Goal: Information Seeking & Learning: Learn about a topic

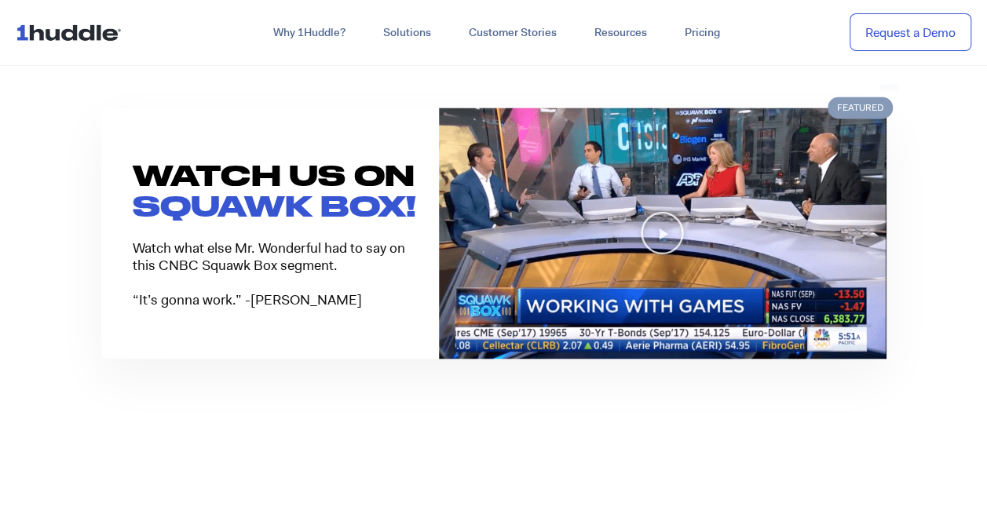
scroll to position [1256, 0]
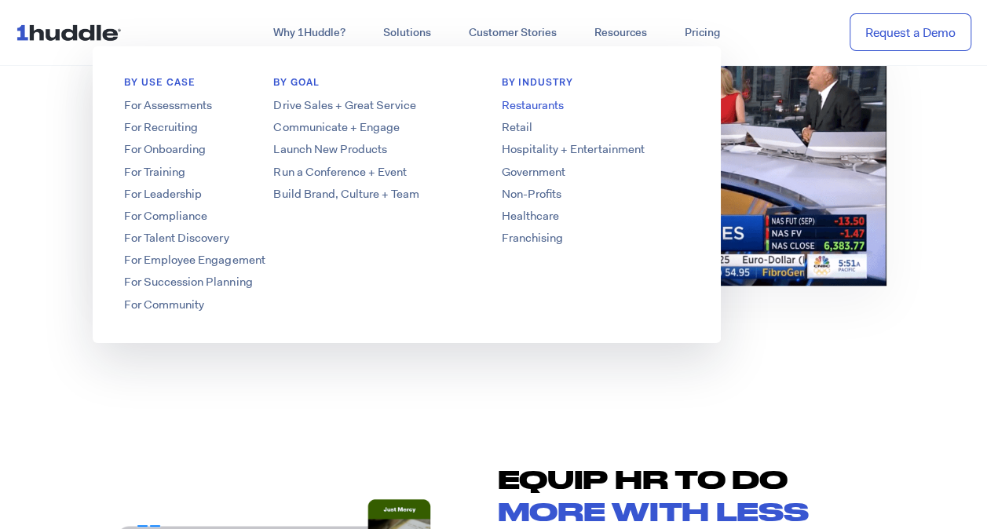
click at [531, 108] on link "Restaurants" at bounding box center [594, 105] width 251 height 16
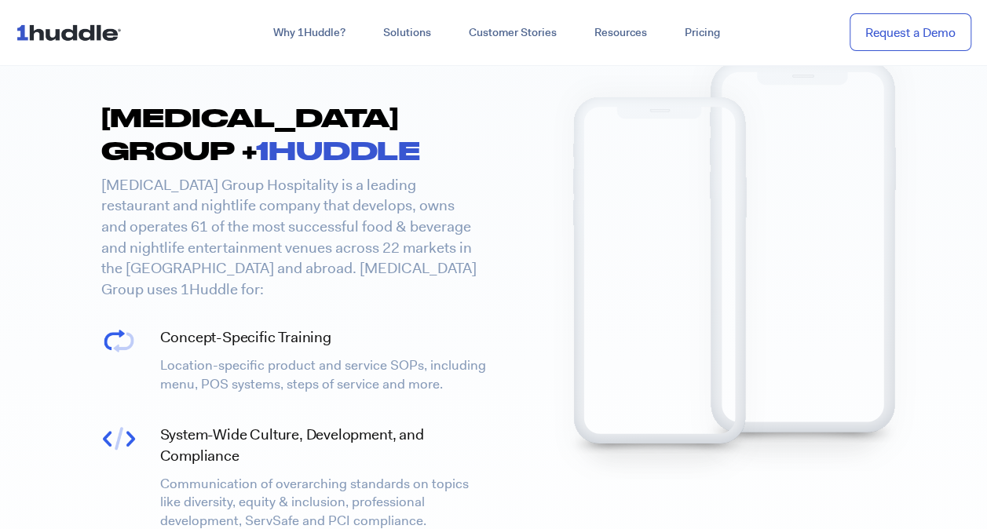
scroll to position [3297, 0]
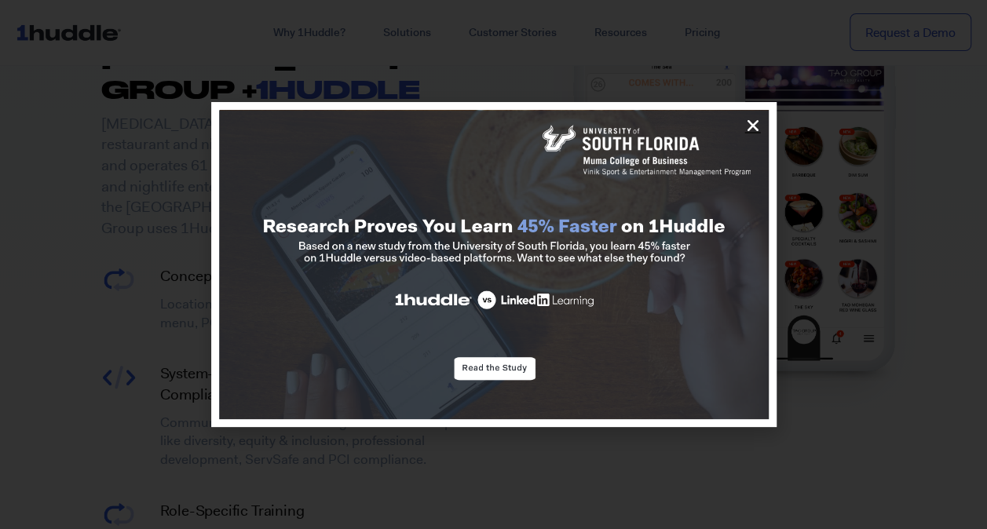
click at [754, 122] on icon "Close" at bounding box center [753, 126] width 16 height 16
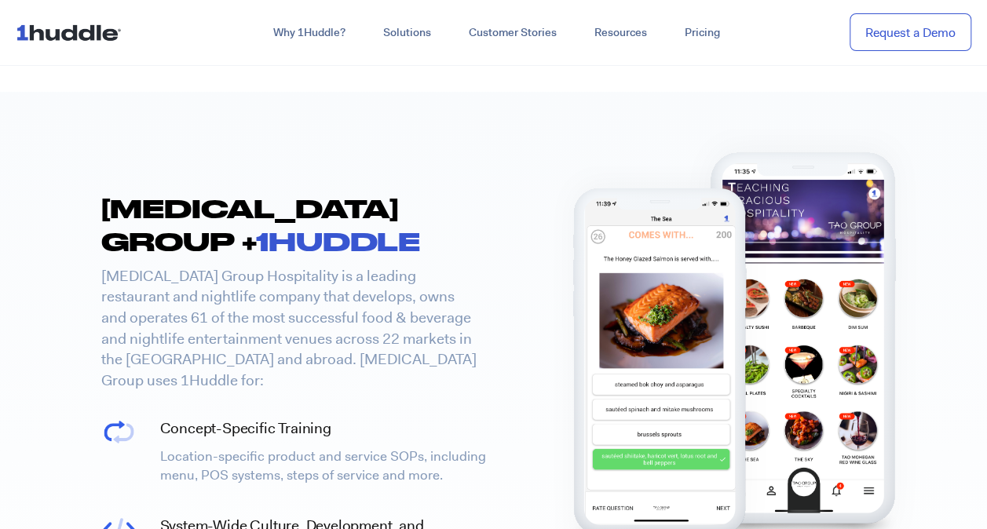
scroll to position [3140, 0]
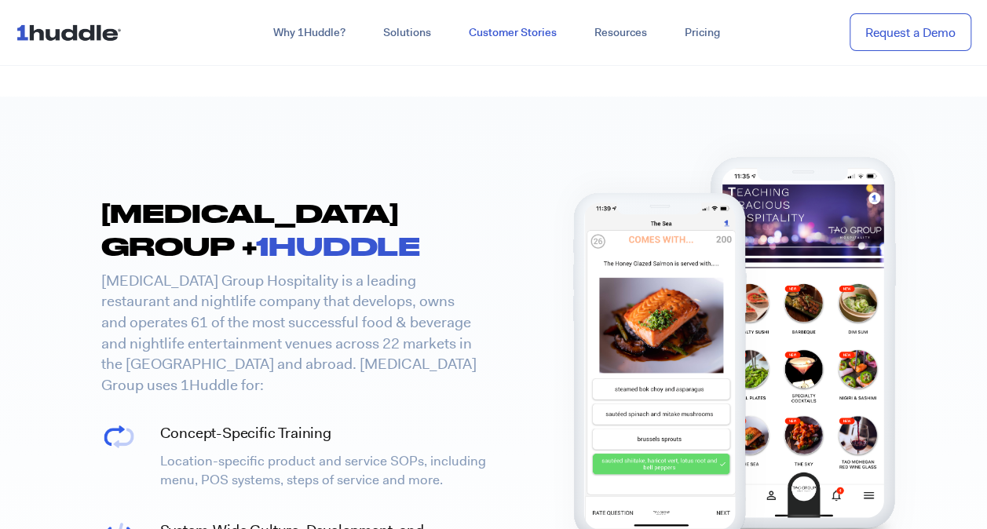
click at [539, 31] on link "Customer Stories" at bounding box center [513, 33] width 126 height 28
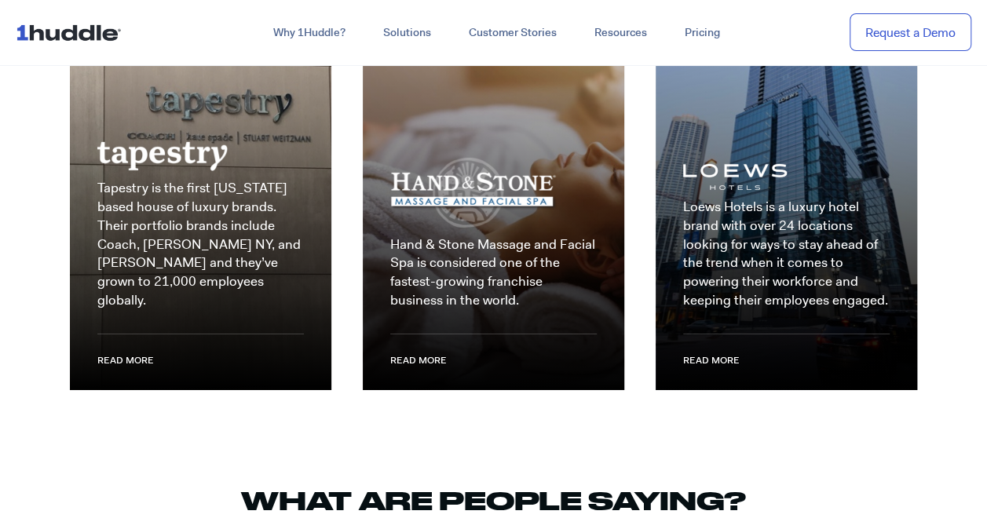
scroll to position [2433, 0]
